Goal: Transaction & Acquisition: Purchase product/service

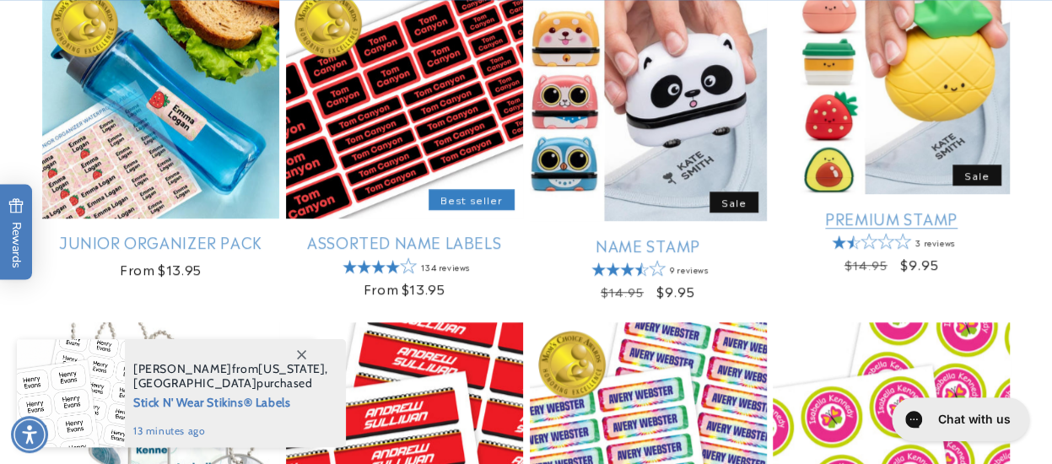
scroll to position [844, 0]
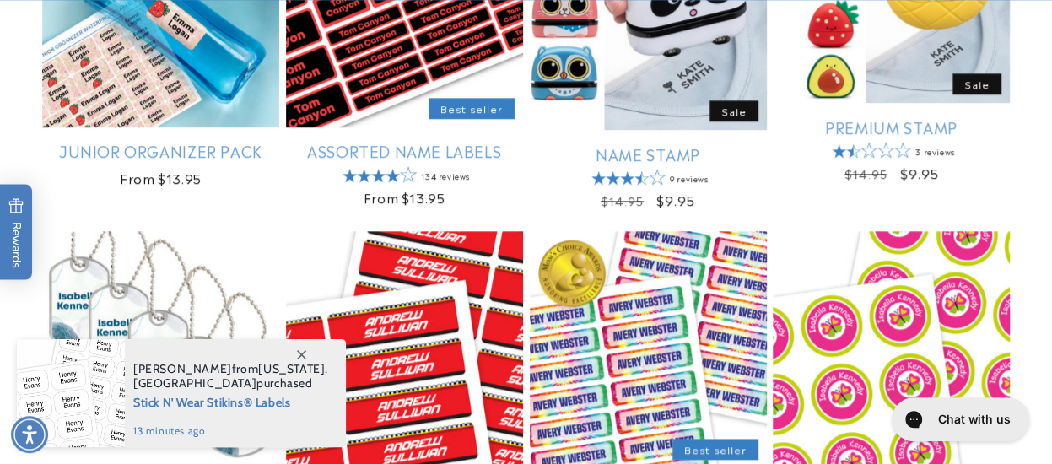
click at [300, 353] on icon at bounding box center [301, 354] width 9 height 9
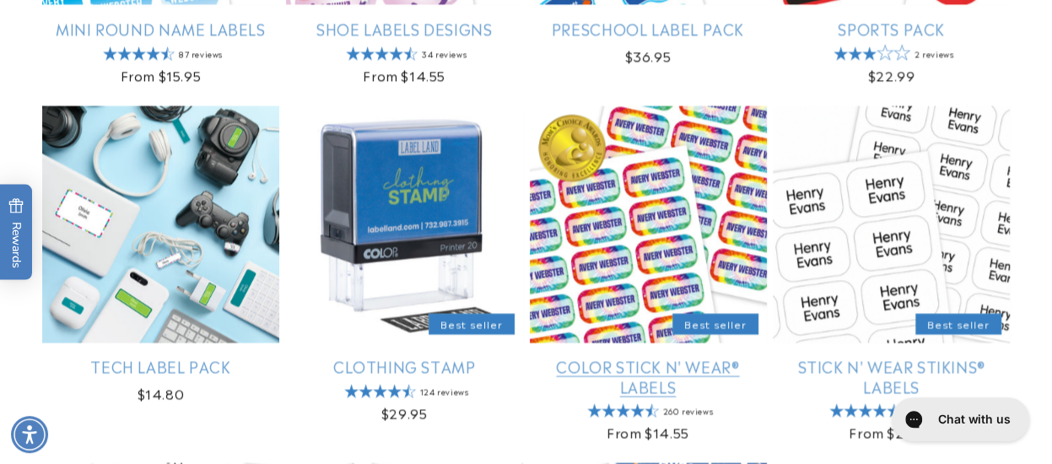
scroll to position [1687, 0]
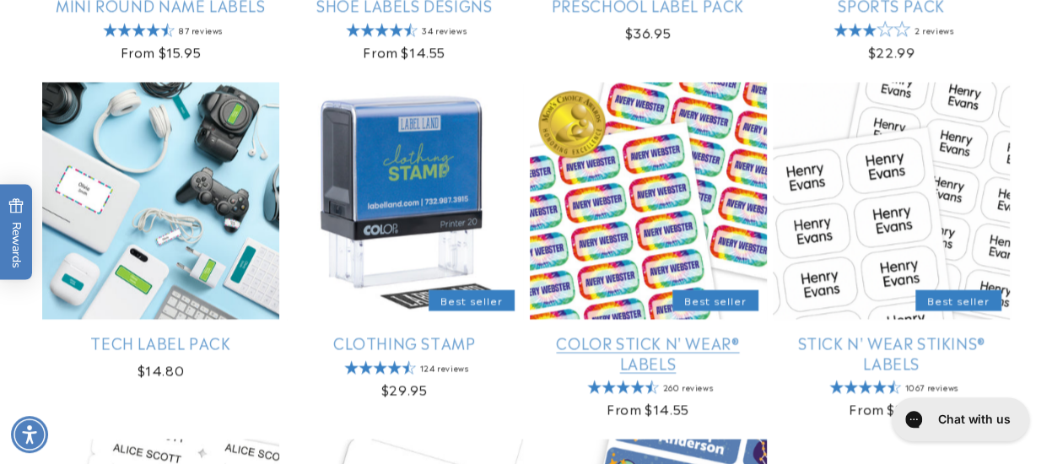
click at [617, 333] on link "Color Stick N' Wear® Labels" at bounding box center [648, 353] width 237 height 40
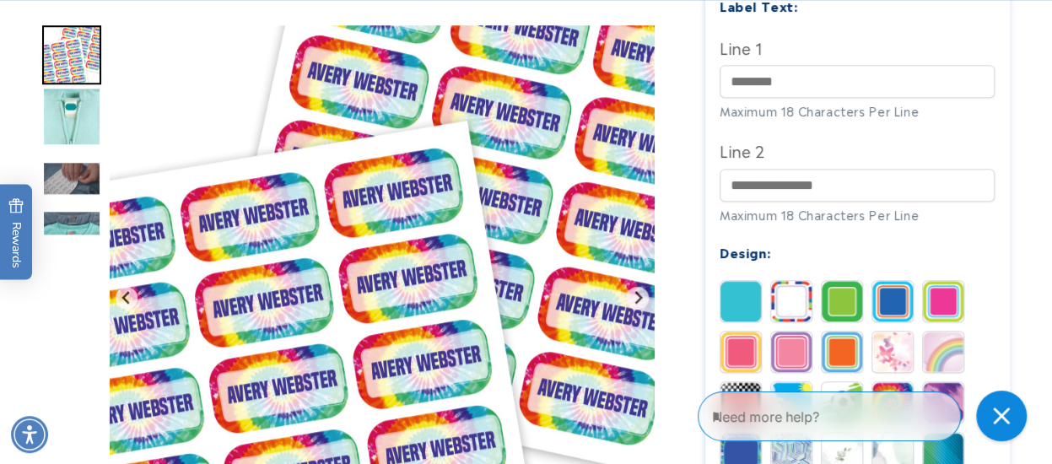
scroll to position [675, 0]
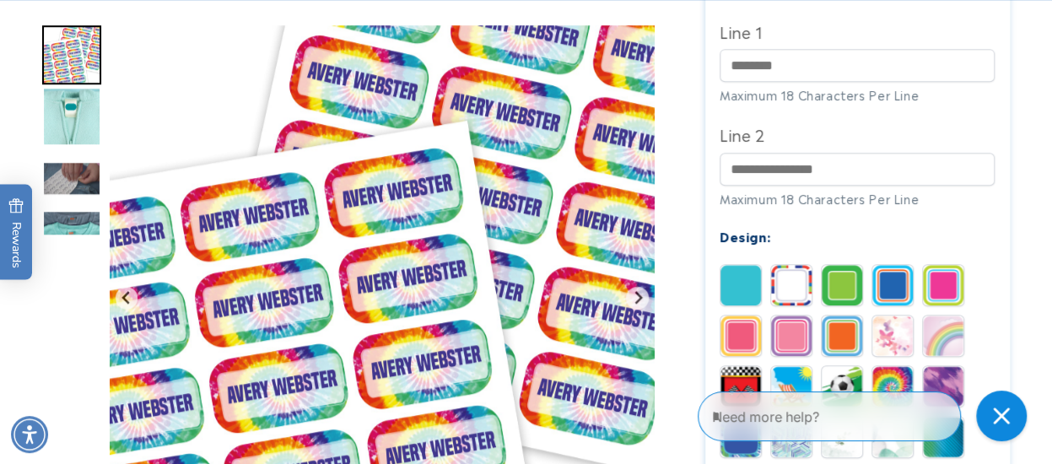
click at [75, 112] on img "Go to slide 2" at bounding box center [71, 116] width 59 height 59
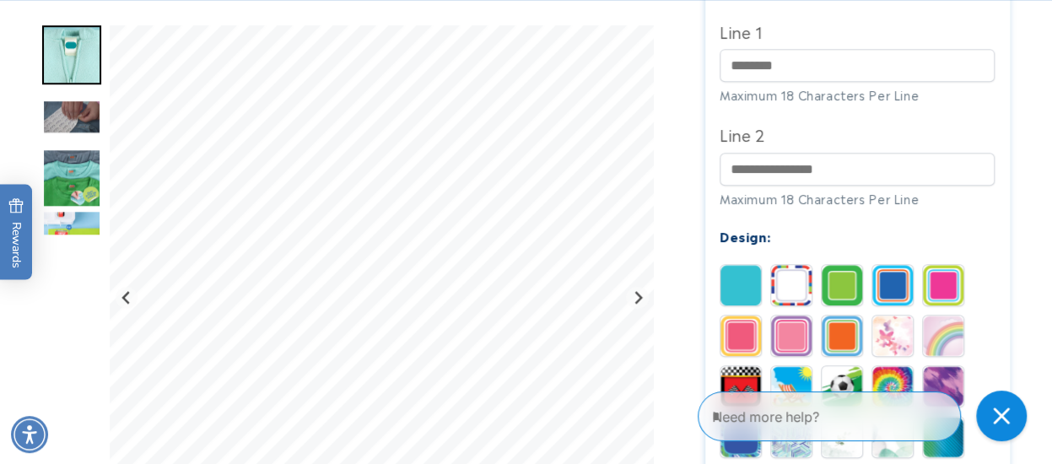
click at [84, 181] on img "Go to slide 4" at bounding box center [71, 177] width 59 height 59
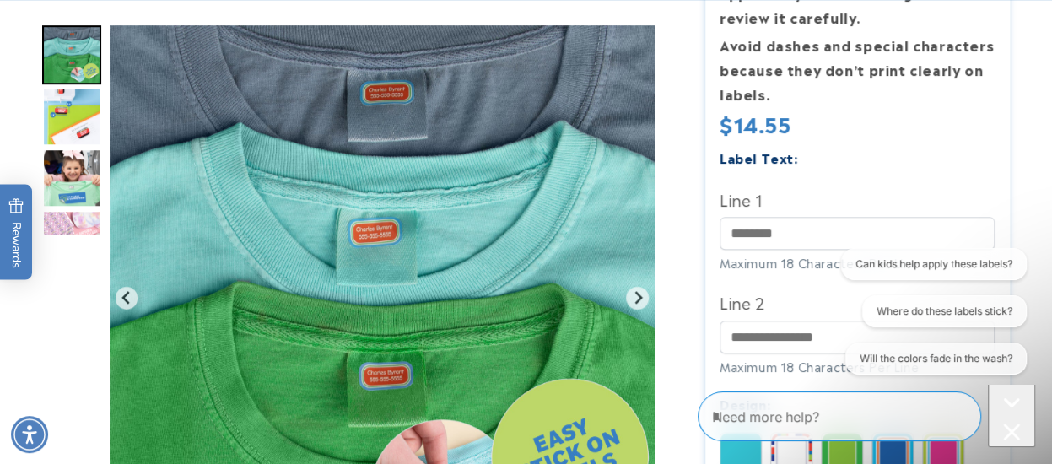
scroll to position [590, 0]
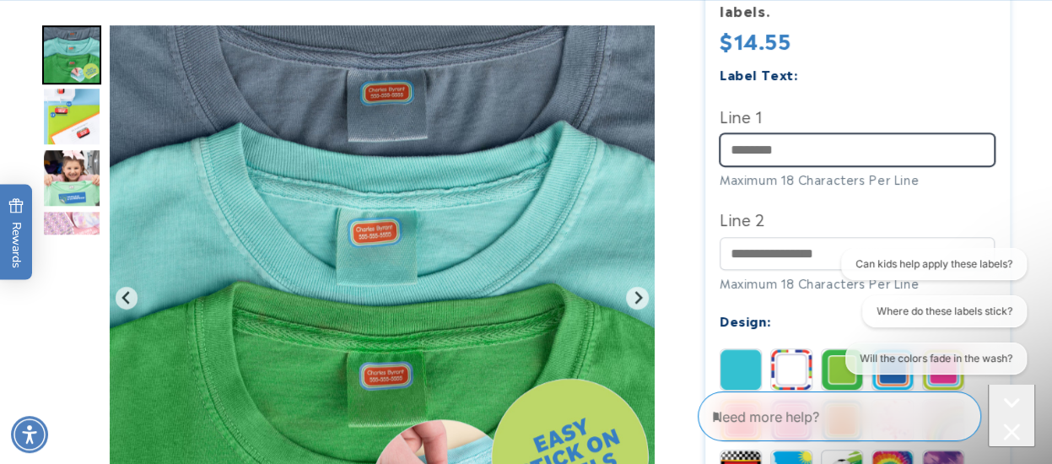
click at [784, 149] on input "Line 1" at bounding box center [857, 149] width 275 height 33
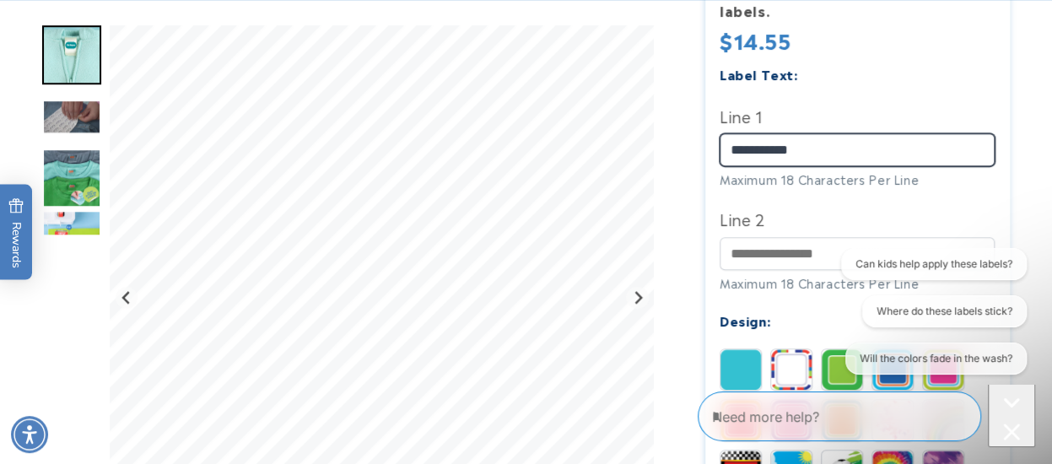
type input "**********"
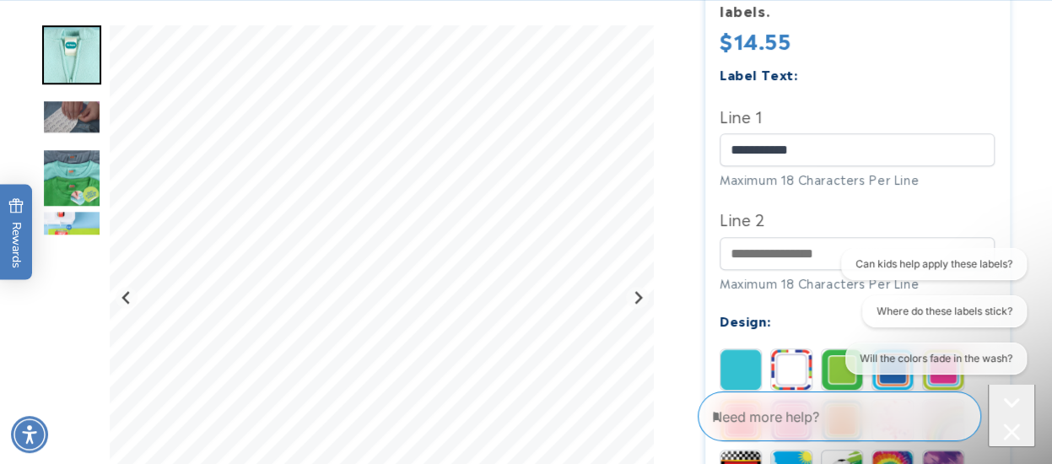
click at [782, 235] on div "Line 2 Maximum 18 Characters Per Line" at bounding box center [857, 248] width 275 height 86
click at [781, 251] on input "Line 2" at bounding box center [857, 253] width 275 height 33
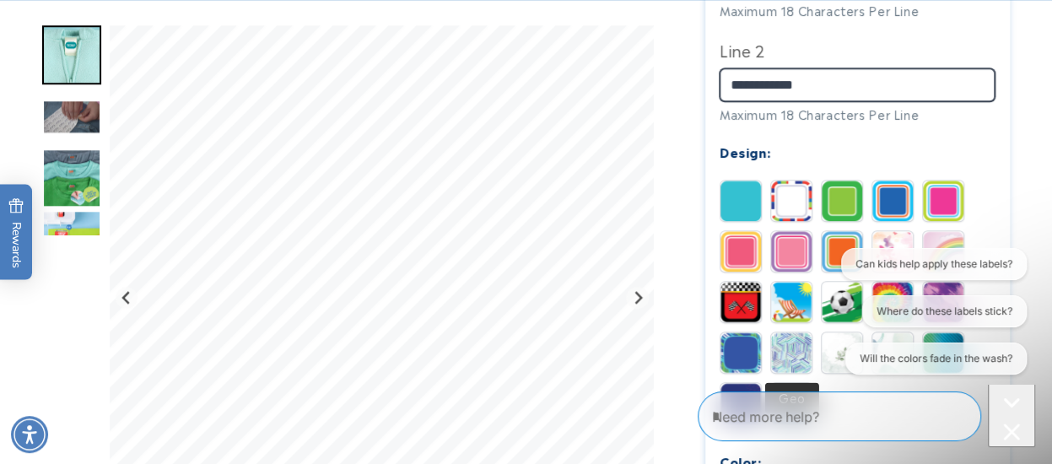
scroll to position [844, 0]
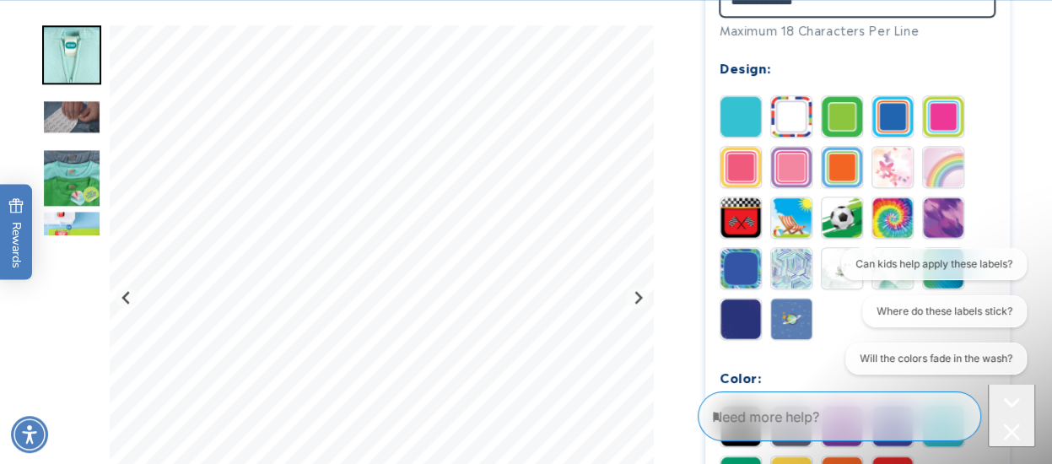
type input "**********"
click at [1009, 423] on icon "Close conversation starters" at bounding box center [1011, 431] width 17 height 17
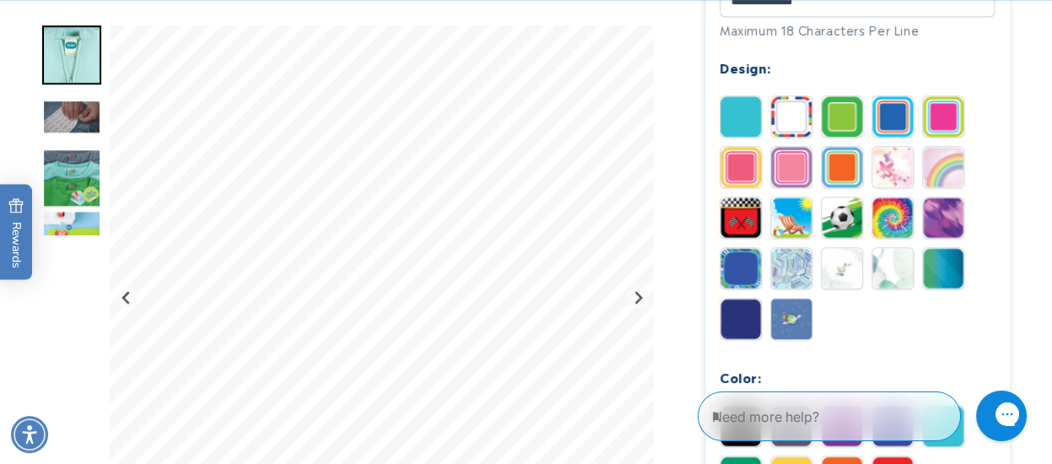
click at [788, 122] on img at bounding box center [791, 116] width 40 height 40
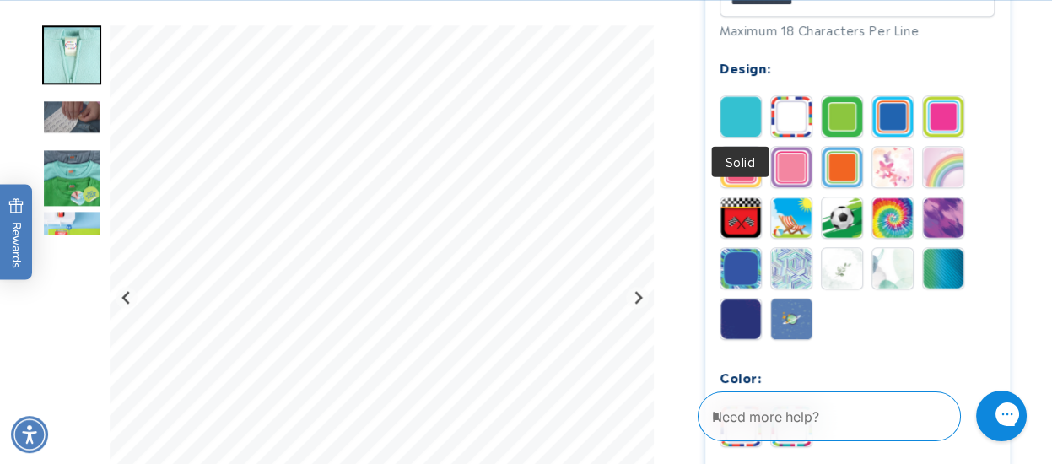
click at [757, 119] on img at bounding box center [740, 116] width 40 height 40
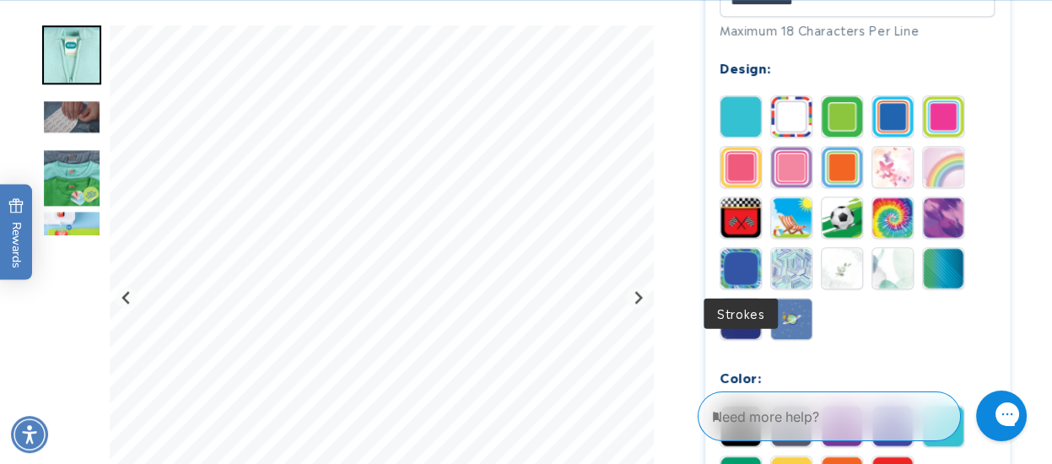
click at [726, 261] on img at bounding box center [740, 268] width 40 height 40
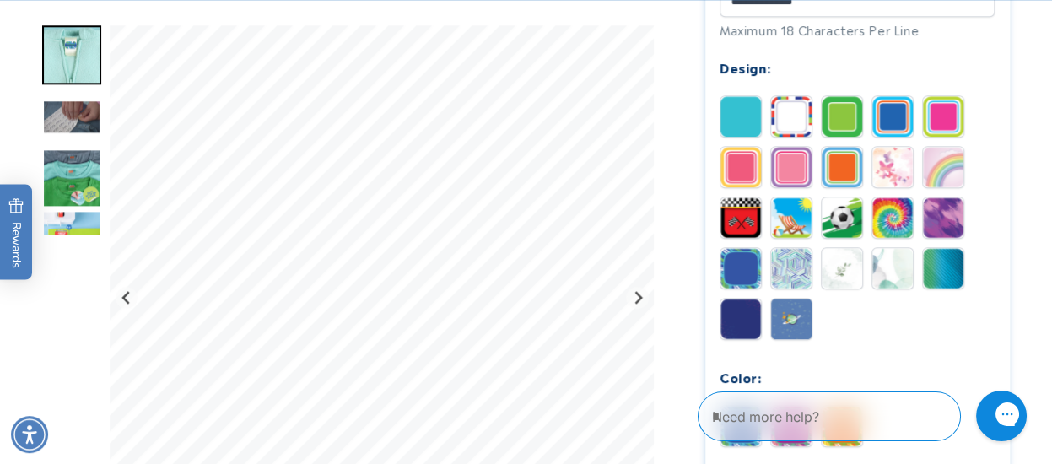
click at [834, 236] on img at bounding box center [842, 217] width 40 height 40
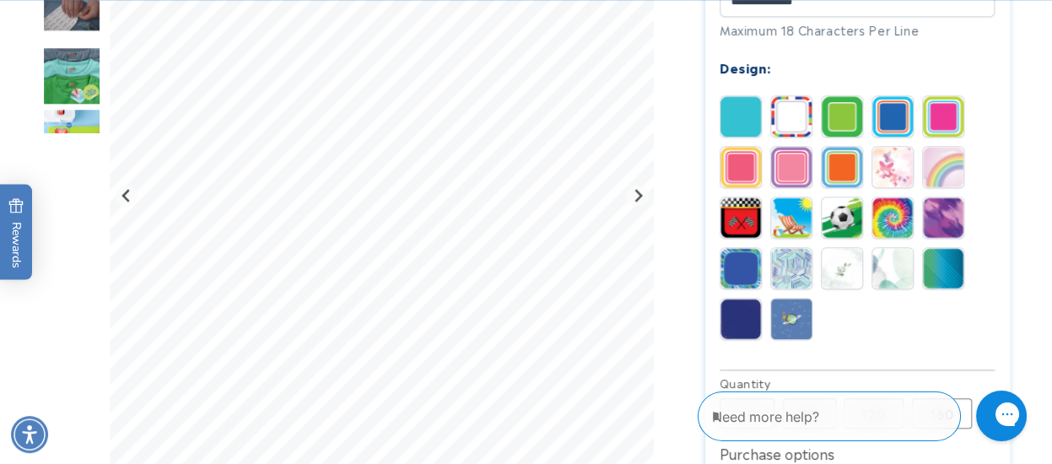
click at [745, 125] on img at bounding box center [740, 116] width 40 height 40
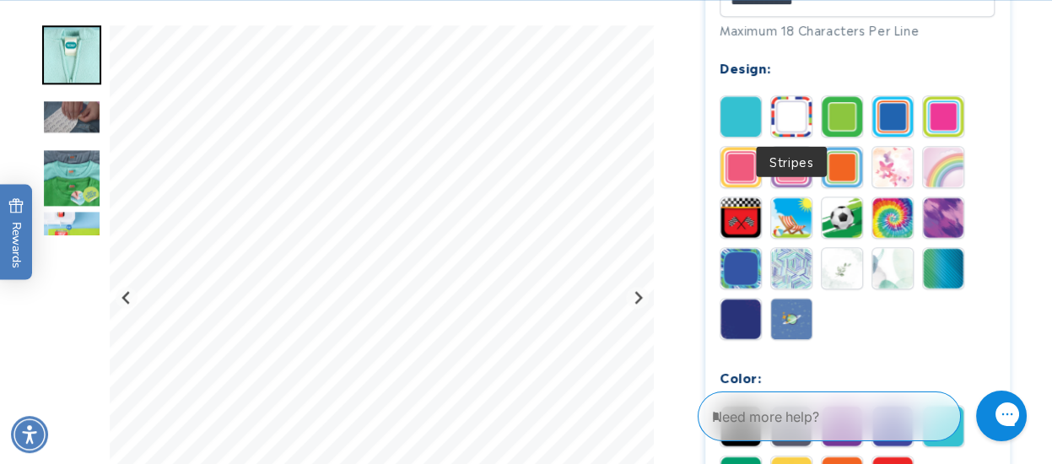
click at [802, 126] on img at bounding box center [791, 116] width 40 height 40
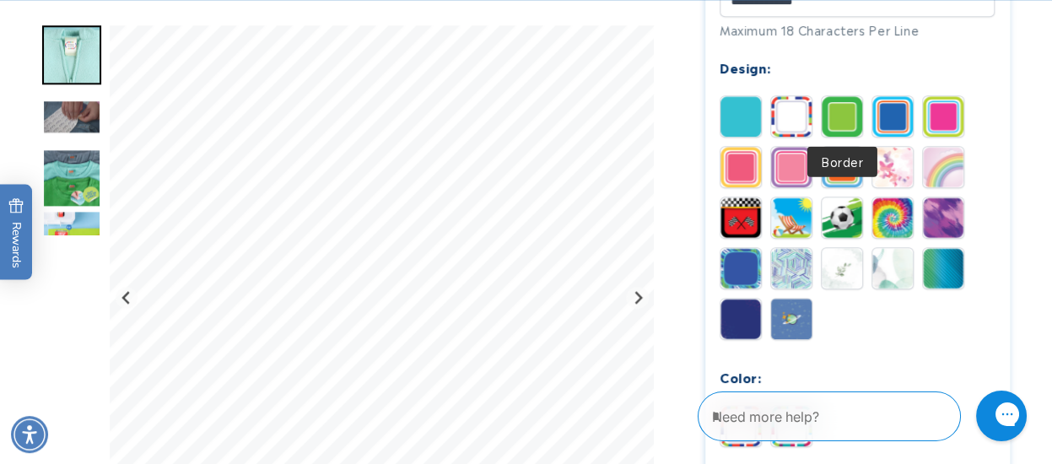
click at [830, 125] on img at bounding box center [842, 116] width 40 height 40
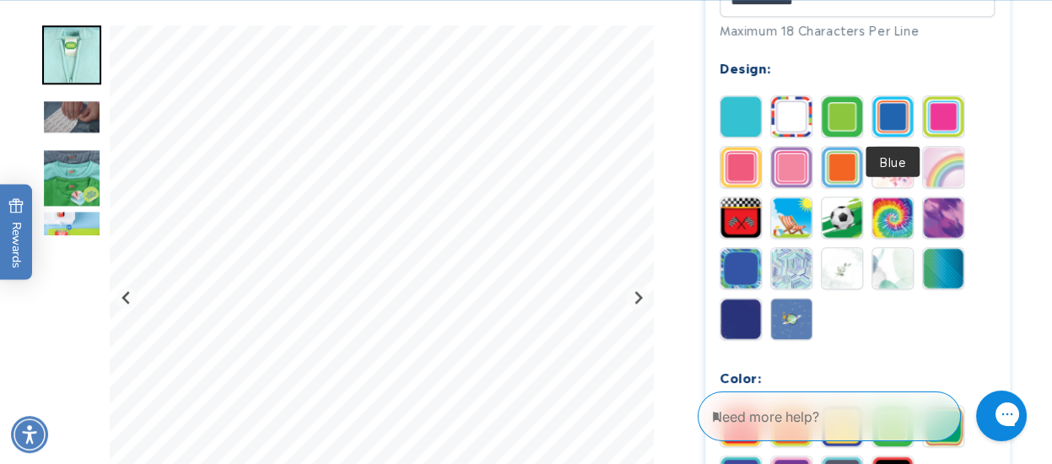
click at [898, 121] on img at bounding box center [892, 116] width 40 height 40
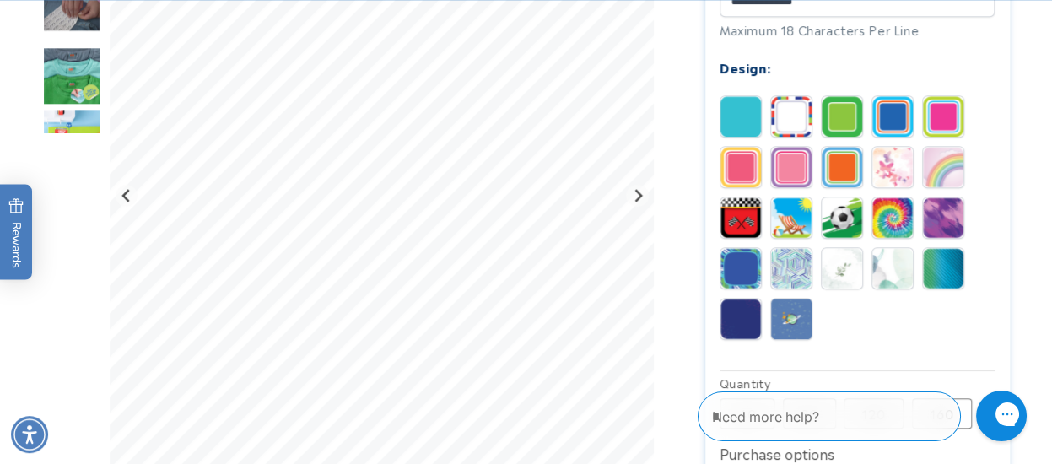
click at [938, 116] on img at bounding box center [943, 116] width 40 height 40
click at [955, 219] on img at bounding box center [943, 217] width 40 height 40
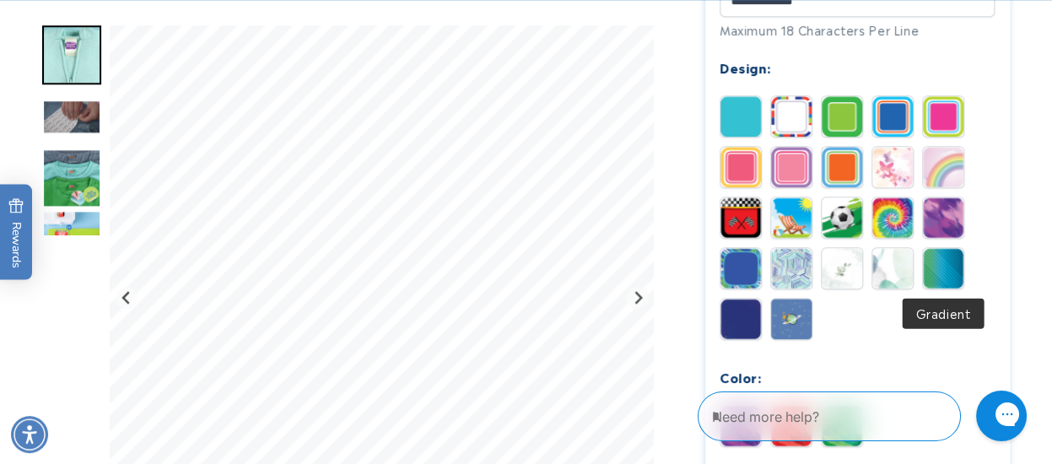
click at [951, 267] on img at bounding box center [943, 268] width 40 height 40
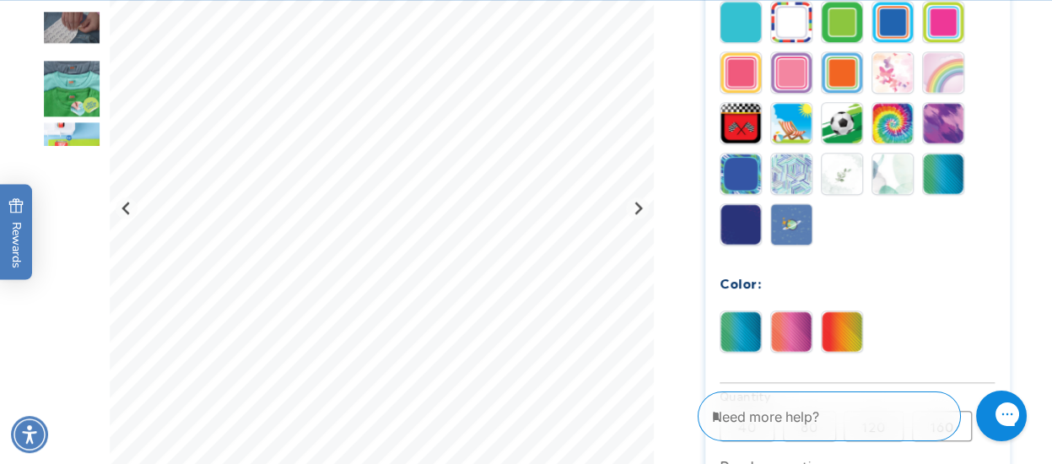
scroll to position [1012, 0]
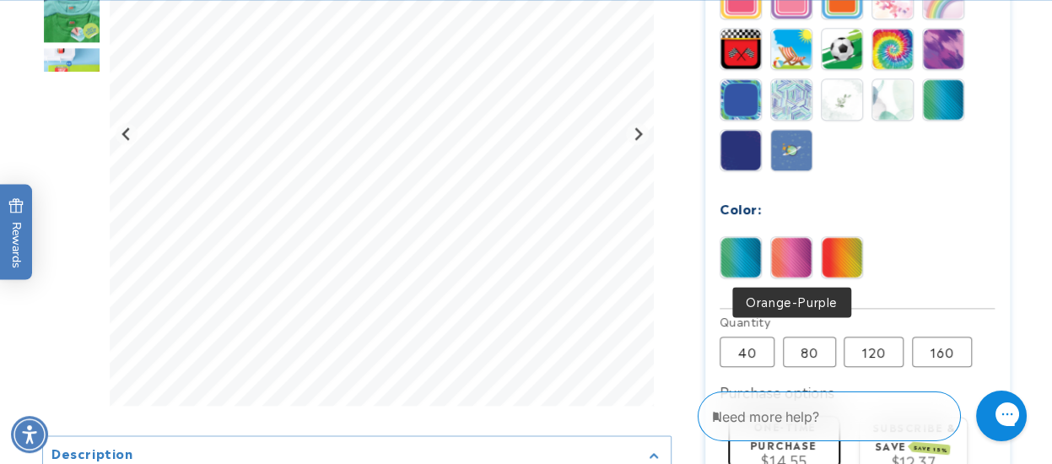
click at [791, 257] on img at bounding box center [791, 257] width 40 height 40
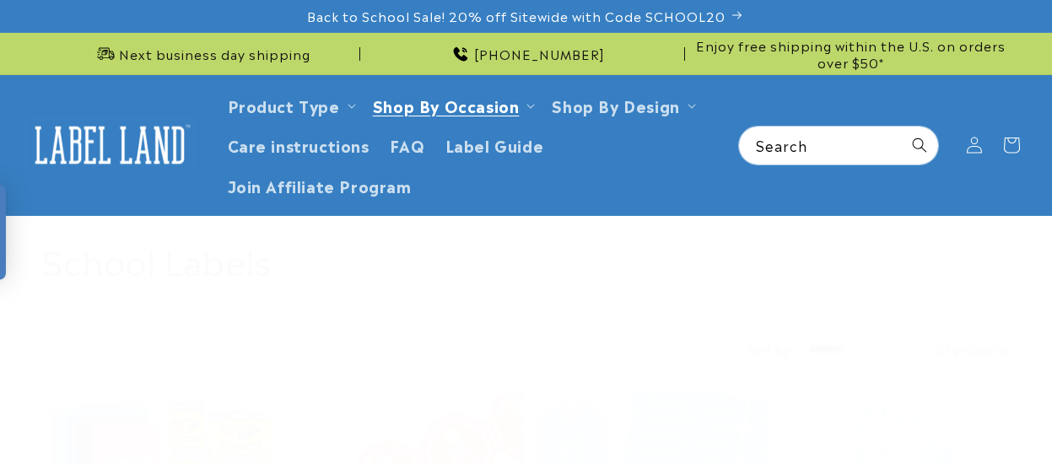
scroll to position [1664, 0]
